Goal: Transaction & Acquisition: Purchase product/service

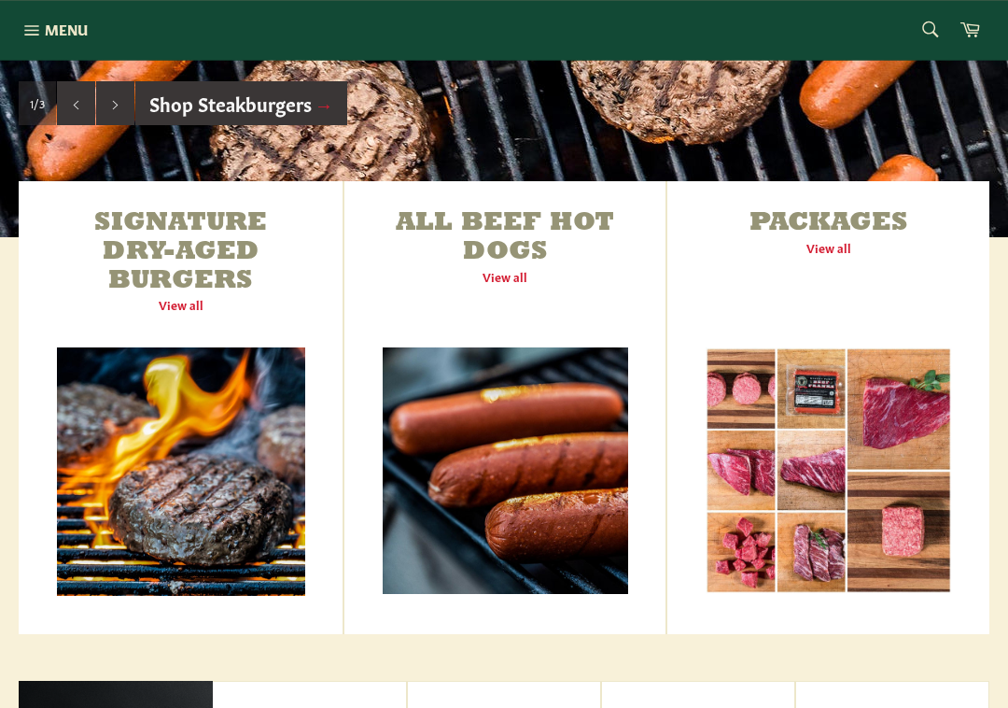
scroll to position [550, 0]
click at [222, 474] on link "Signature Dry-Aged Burgers View all" at bounding box center [181, 407] width 324 height 453
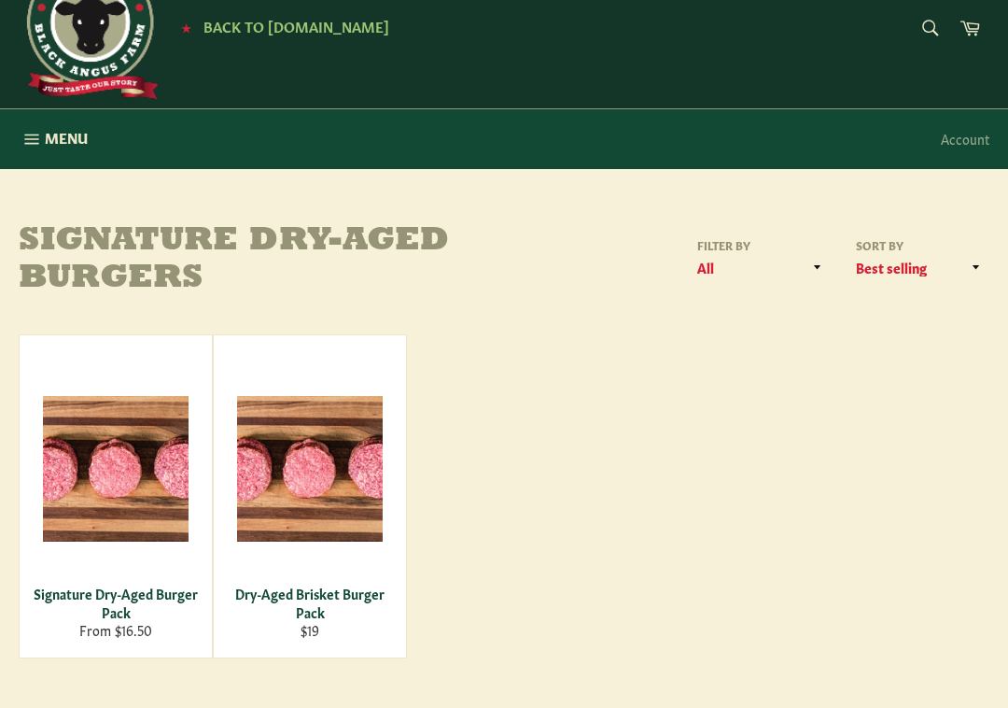
scroll to position [60, 0]
click at [133, 585] on div "Signature Dry-Aged Burger Pack" at bounding box center [116, 602] width 169 height 36
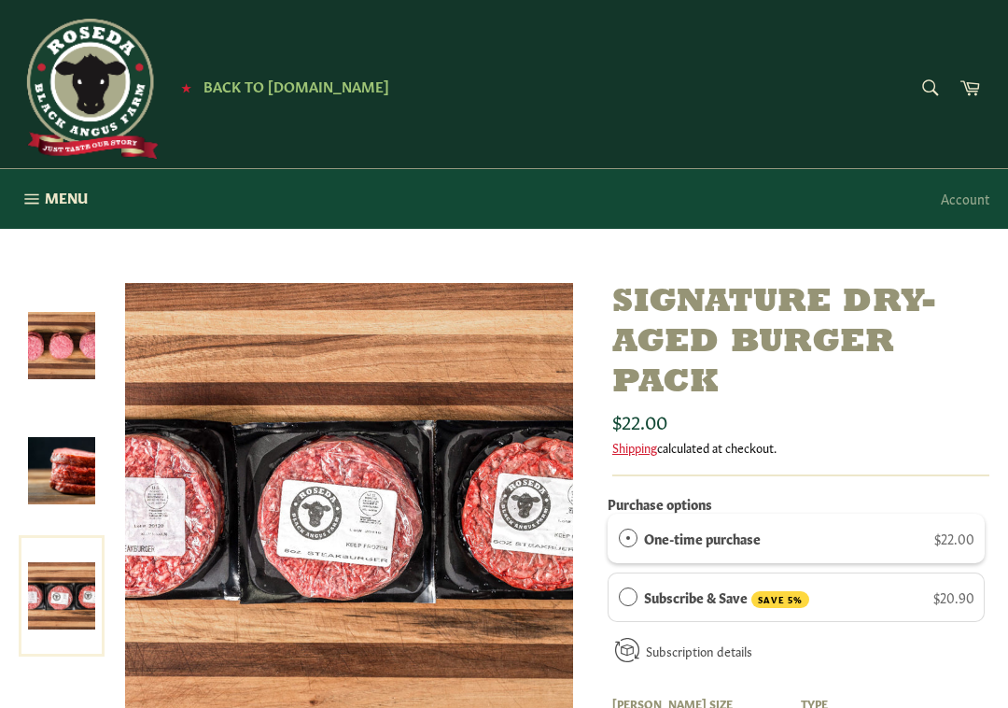
click at [45, 194] on span "Menu" at bounding box center [66, 198] width 43 height 20
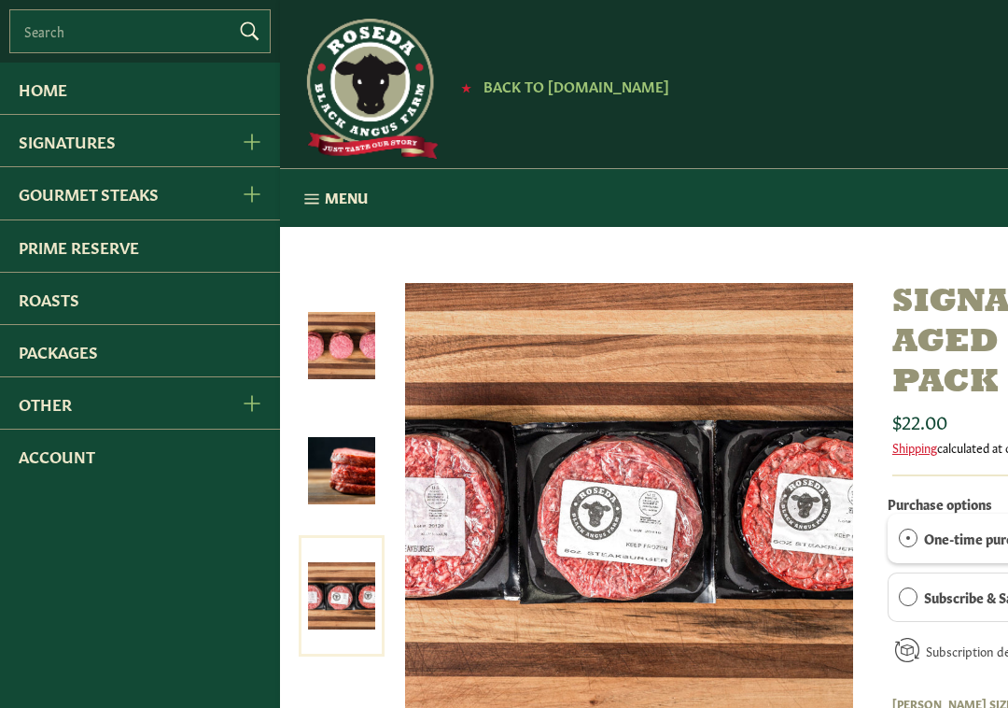
click at [175, 190] on link "Gourmet Steaks" at bounding box center [110, 192] width 221 height 51
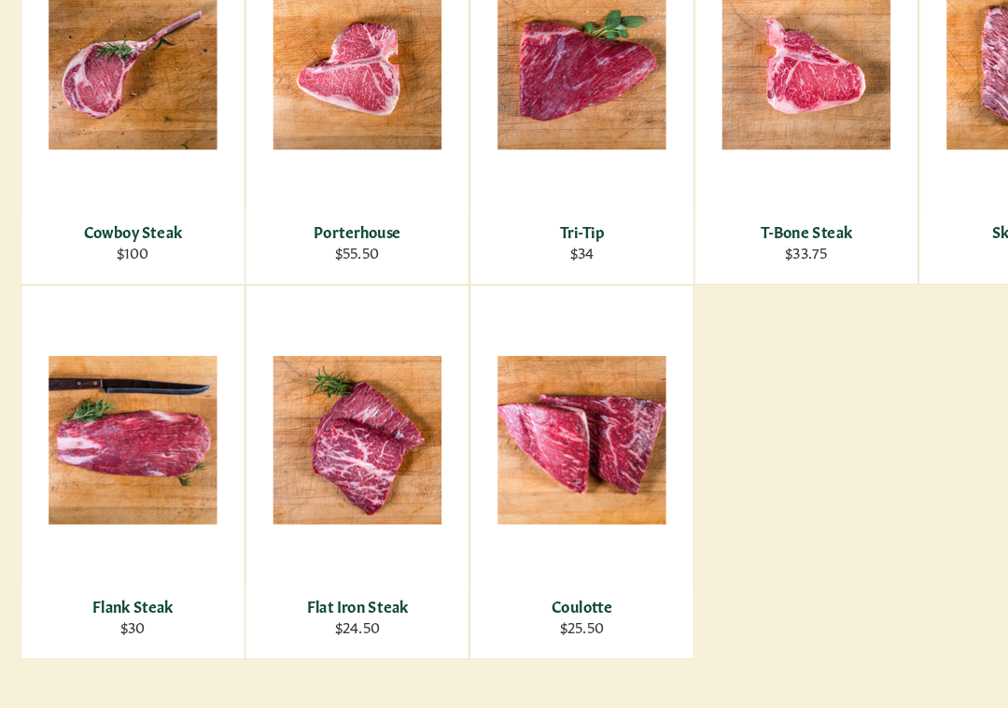
scroll to position [676, 0]
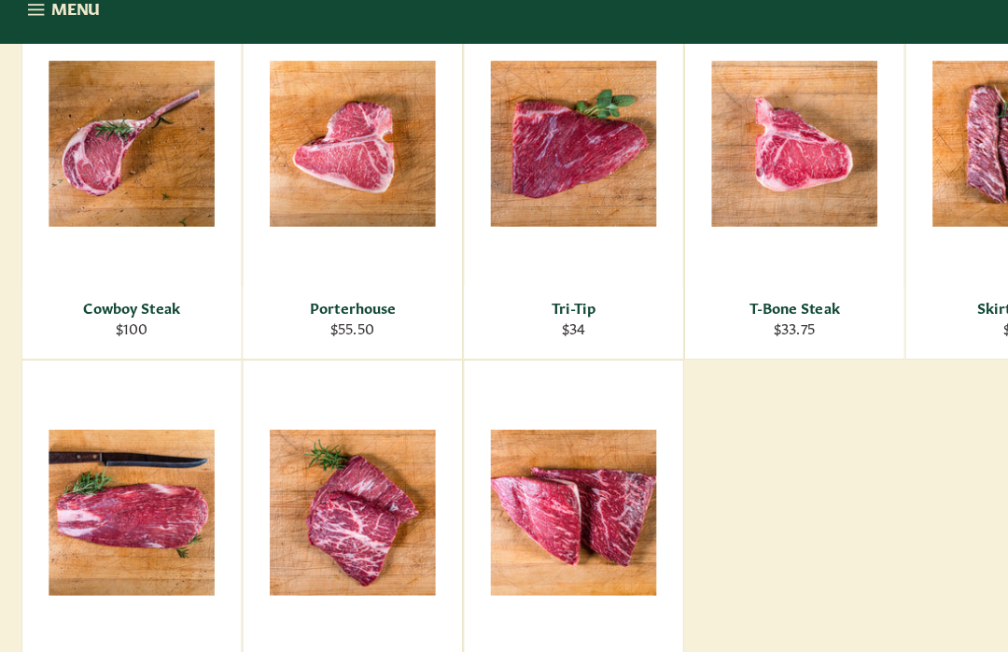
click at [58, 23] on button "Menu Site navigation" at bounding box center [53, 31] width 106 height 60
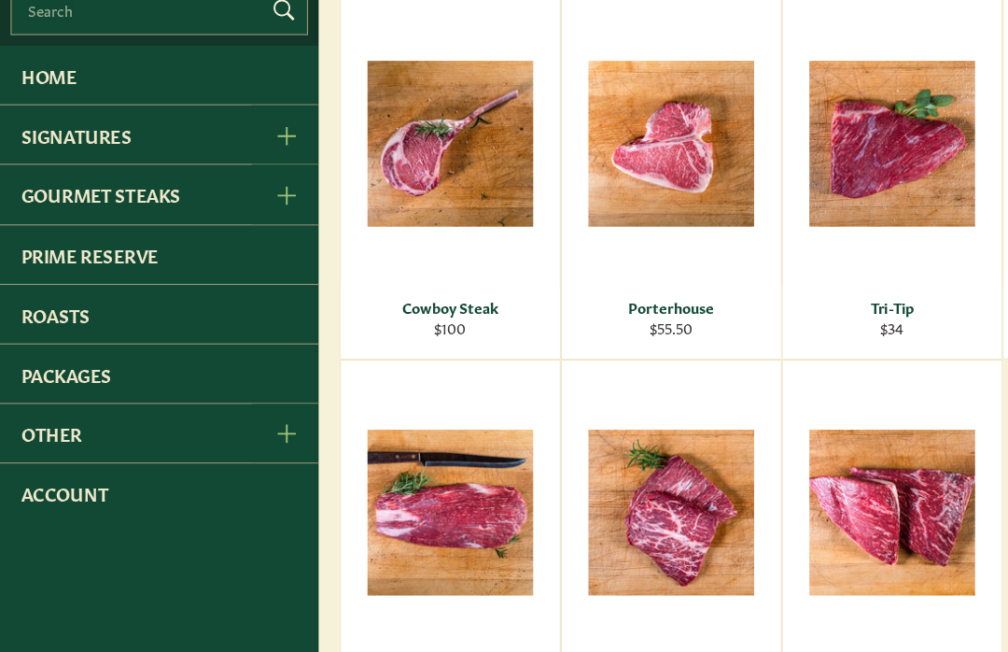
click at [260, 121] on button "Signatures Menu" at bounding box center [250, 140] width 59 height 51
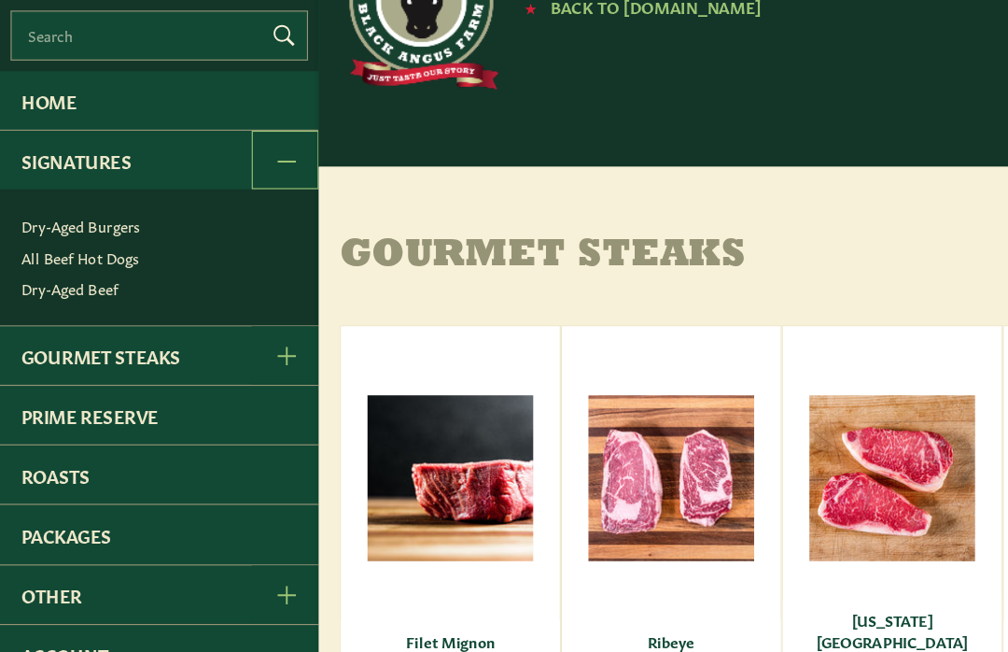
scroll to position [0, 0]
